Goal: Communication & Community: Answer question/provide support

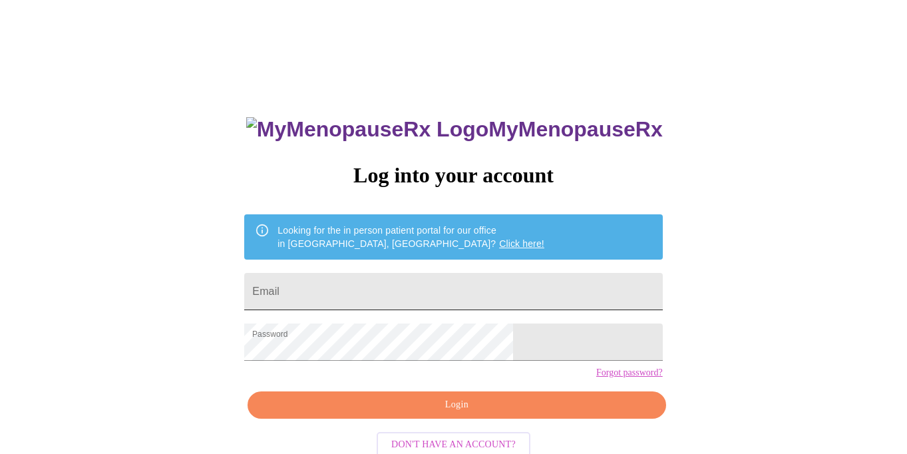
click at [371, 282] on input "Email" at bounding box center [453, 291] width 418 height 37
type input "[EMAIL_ADDRESS][PERSON_NAME][PERSON_NAME][DOMAIN_NAME]"
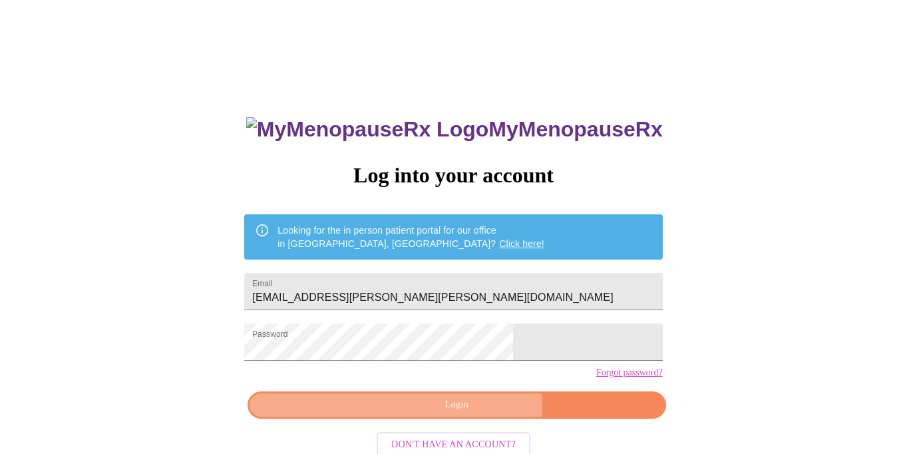
click at [469, 413] on span "Login" at bounding box center [456, 405] width 387 height 17
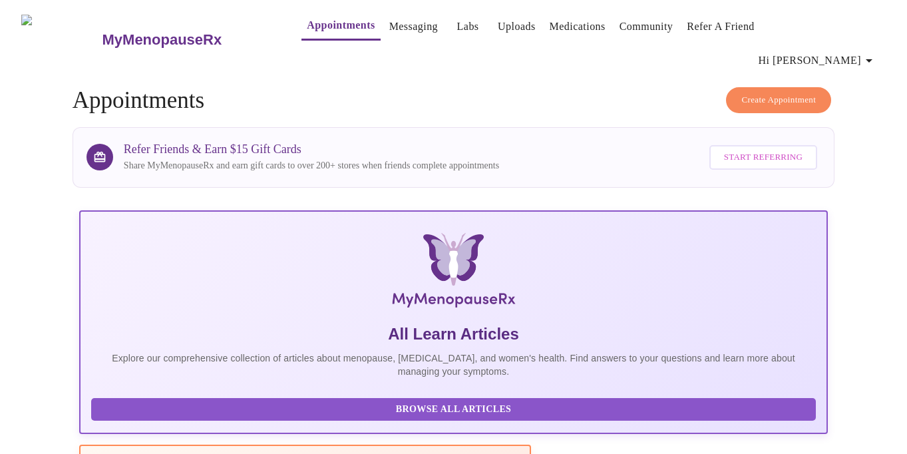
click at [389, 20] on link "Messaging" at bounding box center [413, 26] width 49 height 19
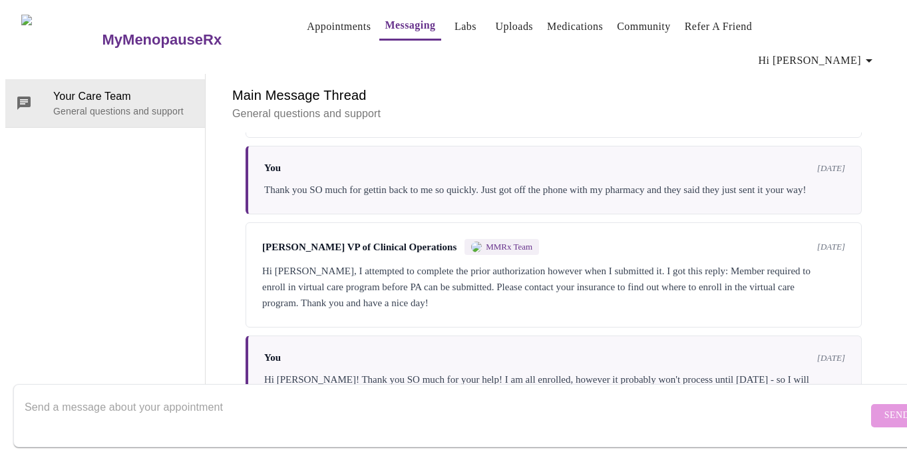
scroll to position [1175, 0]
click at [208, 394] on textarea "Send a message about your appointment" at bounding box center [446, 415] width 843 height 43
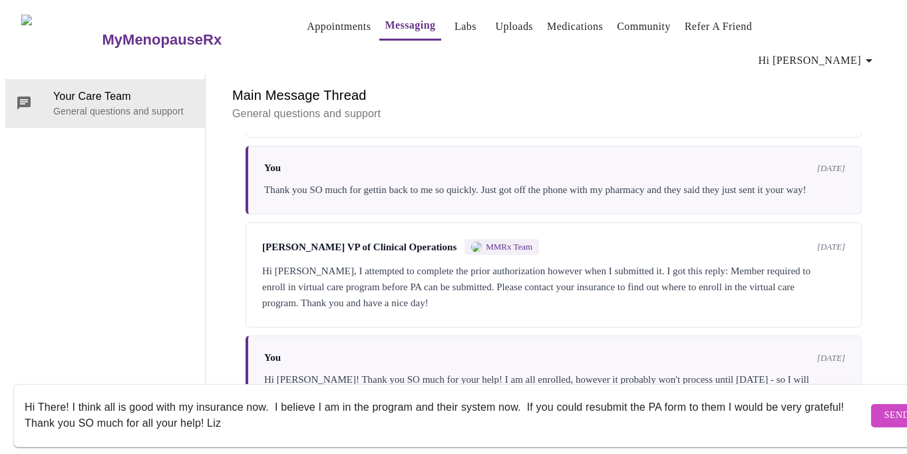
type textarea "Hi There! I think all is good with my insurance now. I believe I am in the prog…"
click at [885, 407] on span "Send" at bounding box center [897, 415] width 25 height 17
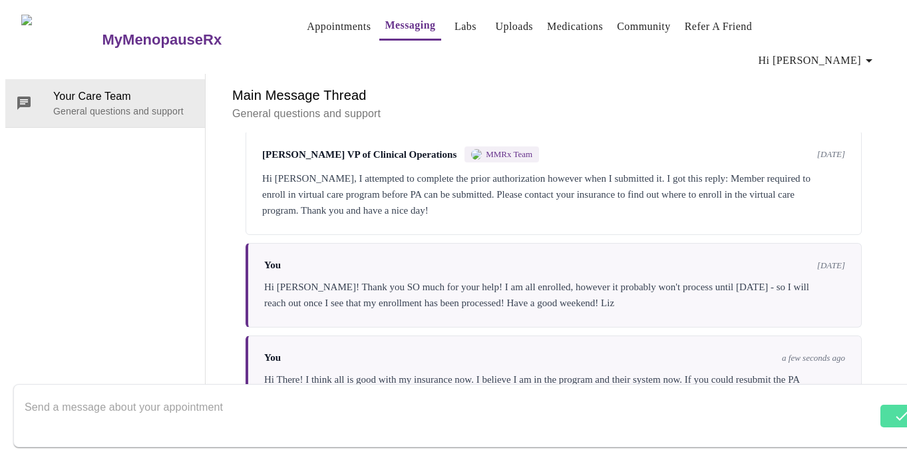
scroll to position [1271, 0]
